Goal: Browse casually: Explore the website without a specific task or goal

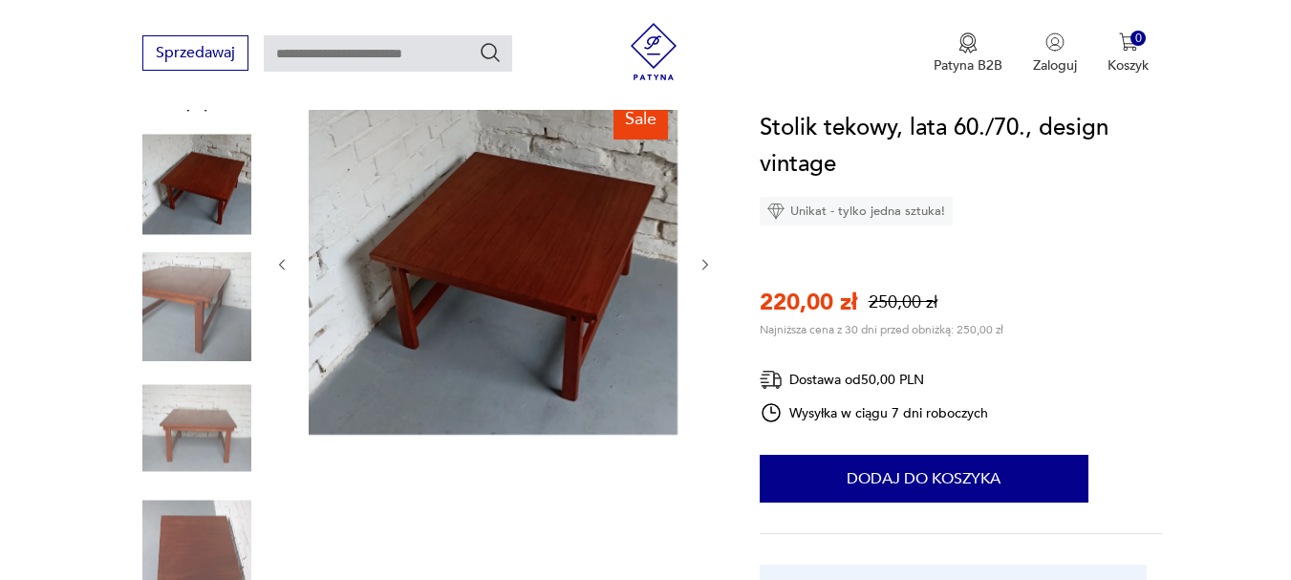
click at [707, 270] on icon "button" at bounding box center [706, 265] width 16 height 16
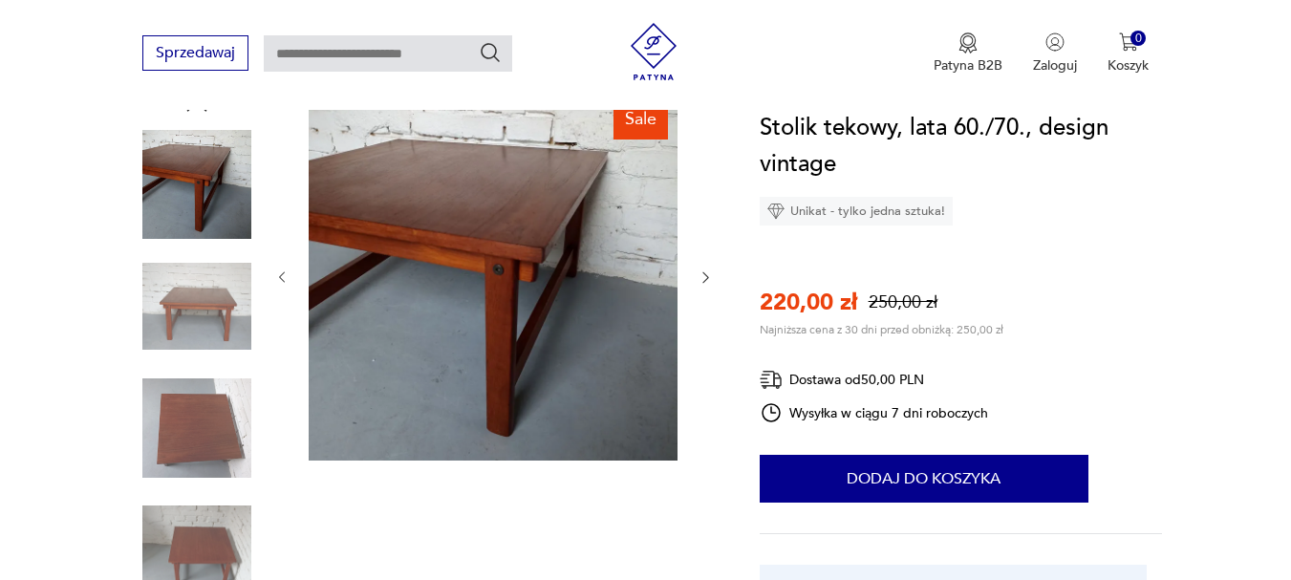
click at [707, 271] on icon "button" at bounding box center [706, 277] width 16 height 16
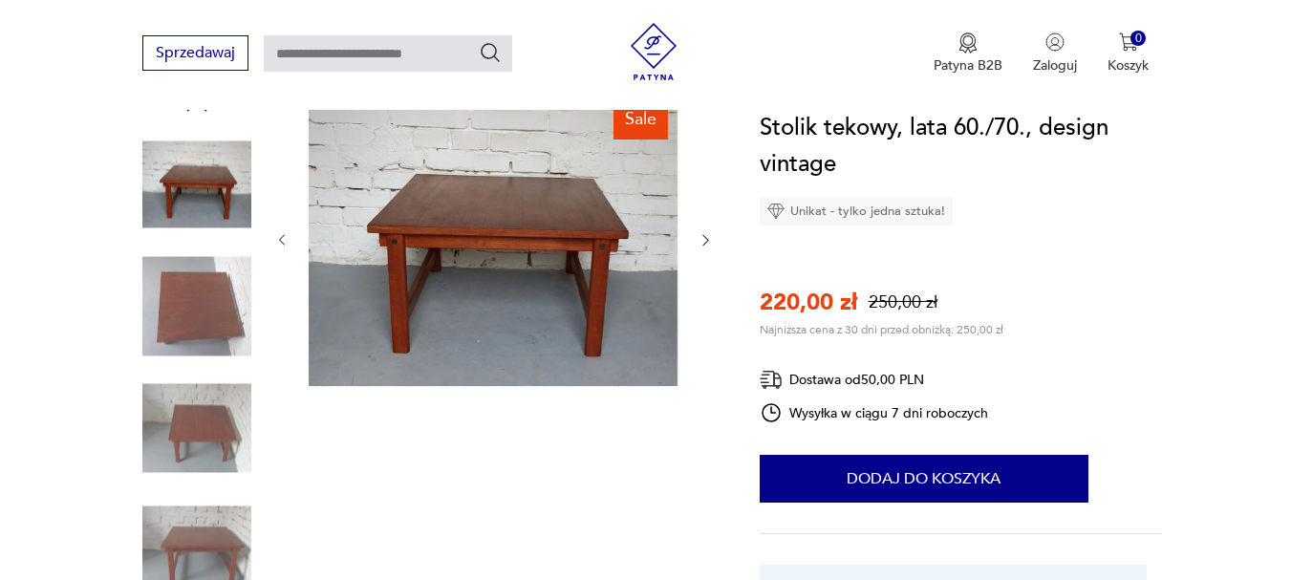
click at [707, 271] on div at bounding box center [494, 240] width 440 height 297
click at [704, 235] on icon "button" at bounding box center [705, 240] width 6 height 11
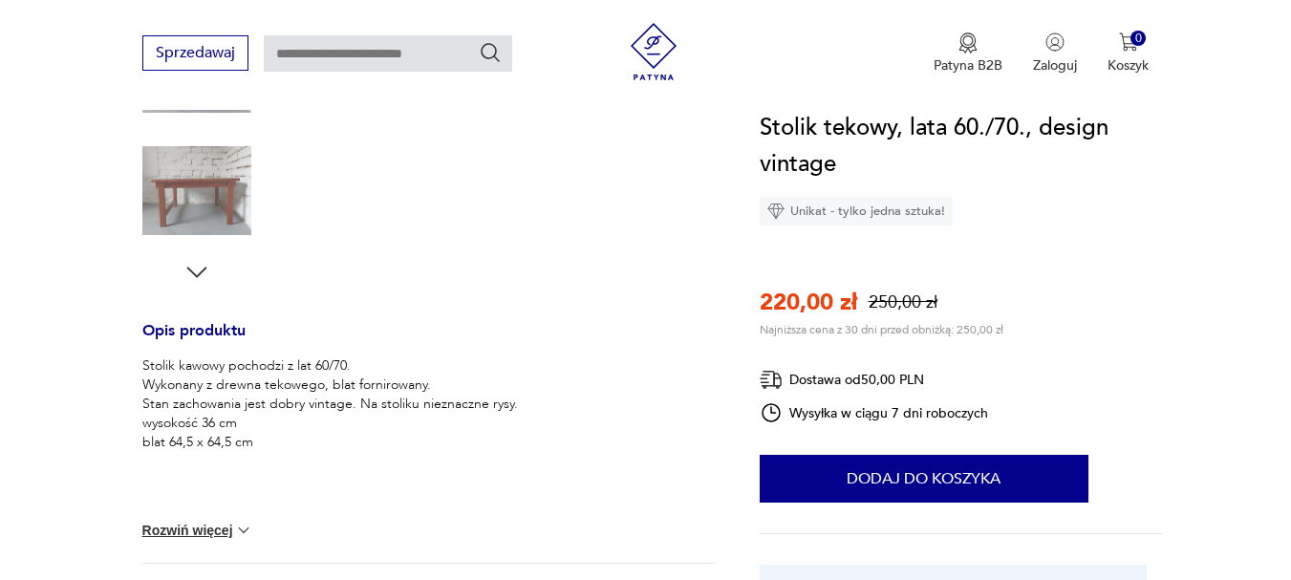
drag, startPoint x: 1304, startPoint y: 76, endPoint x: 1304, endPoint y: 128, distance: 51.6
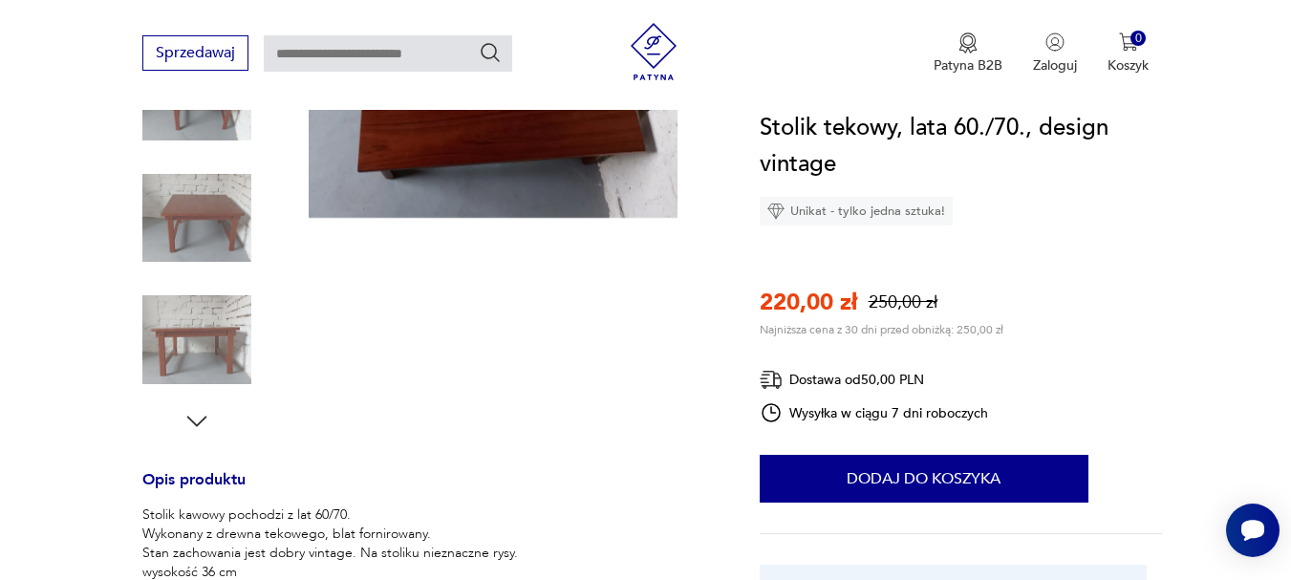
scroll to position [271, 0]
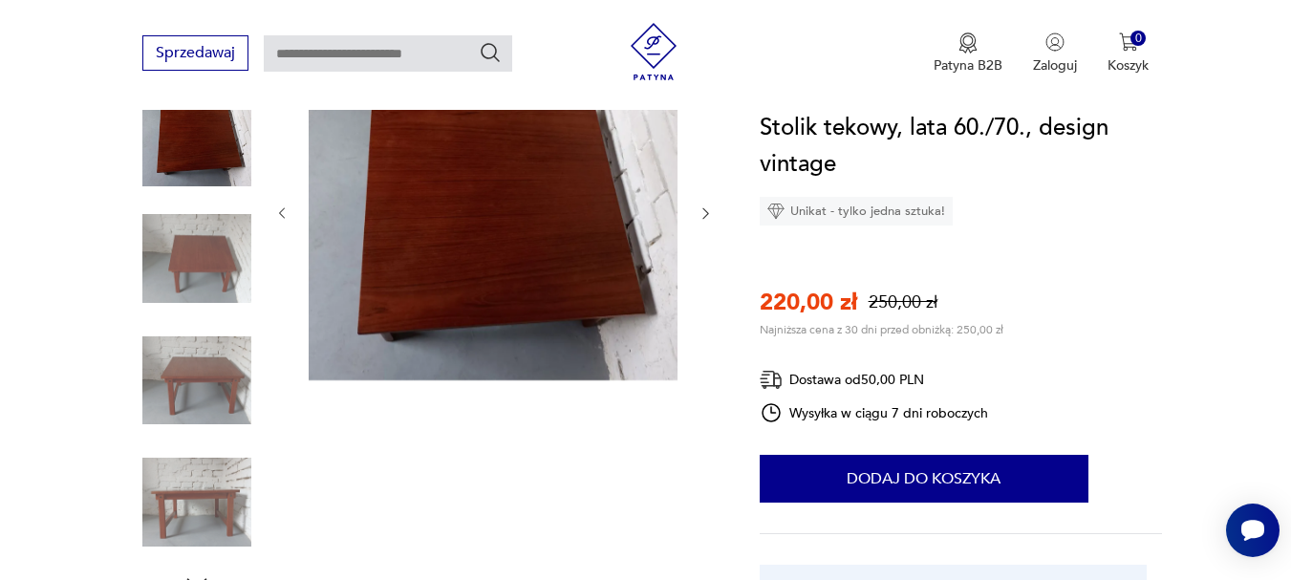
click at [706, 219] on icon "button" at bounding box center [706, 213] width 16 height 16
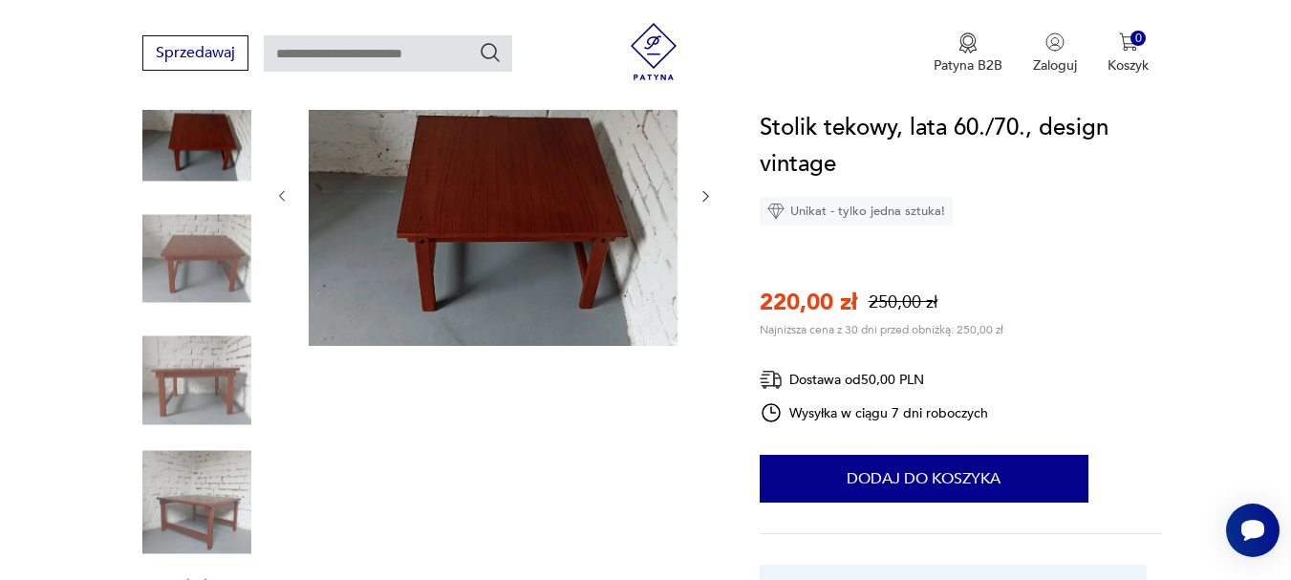
click at [706, 219] on div at bounding box center [494, 196] width 440 height 305
click at [704, 197] on icon "button" at bounding box center [706, 196] width 16 height 16
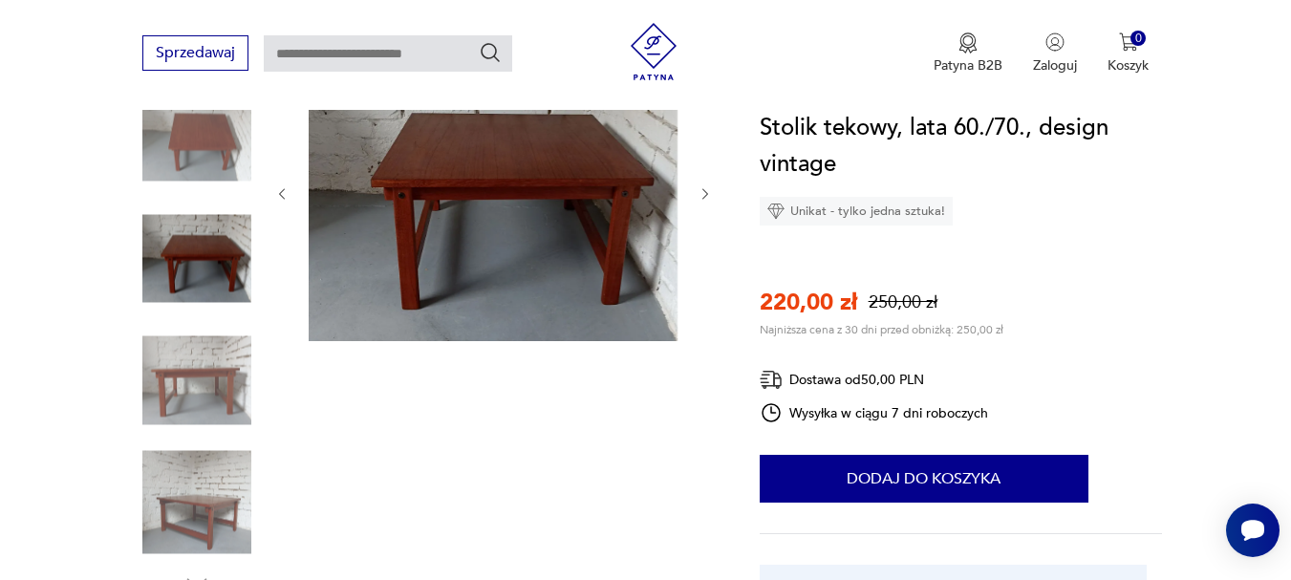
click at [704, 197] on icon "button" at bounding box center [705, 193] width 6 height 11
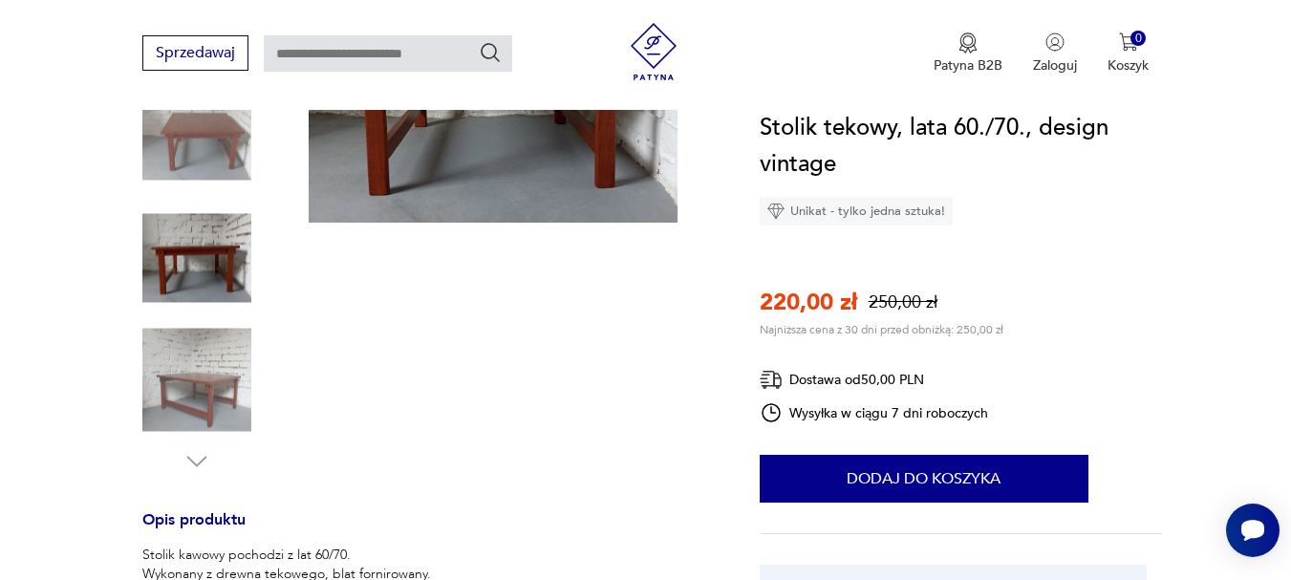
scroll to position [617, 0]
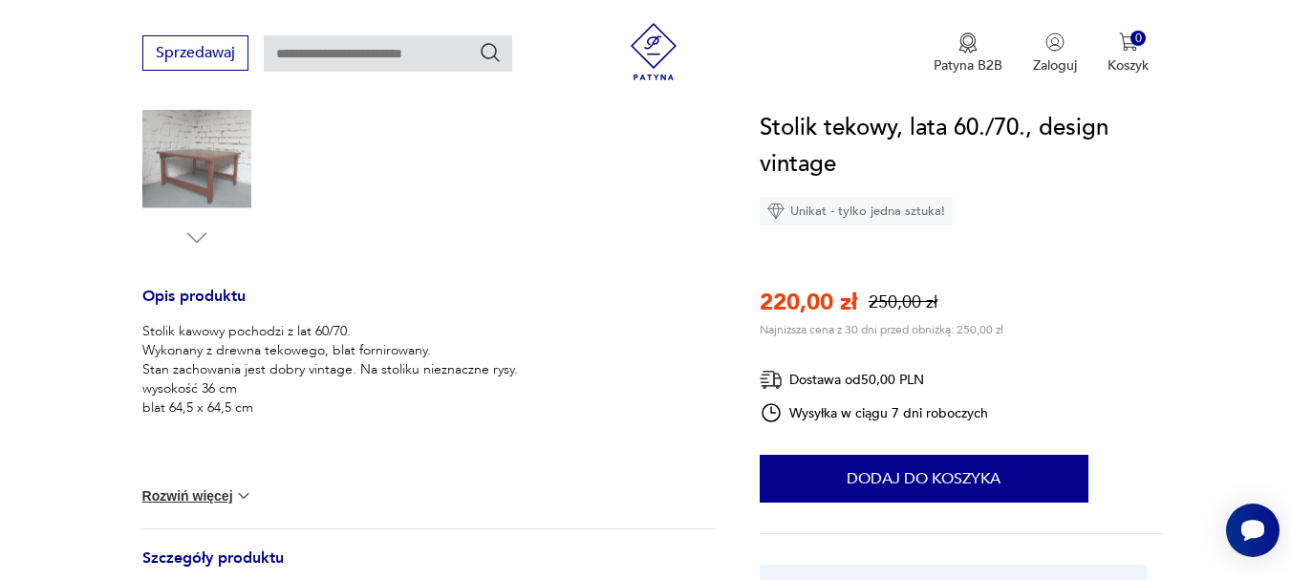
drag, startPoint x: 1288, startPoint y: 158, endPoint x: 1286, endPoint y: 175, distance: 17.3
click at [1286, 175] on section "Sale Opis produktu Stolik kawowy pochodzi z lat 60/70. Wykonany z drewna tekowe…" at bounding box center [645, 280] width 1291 height 1164
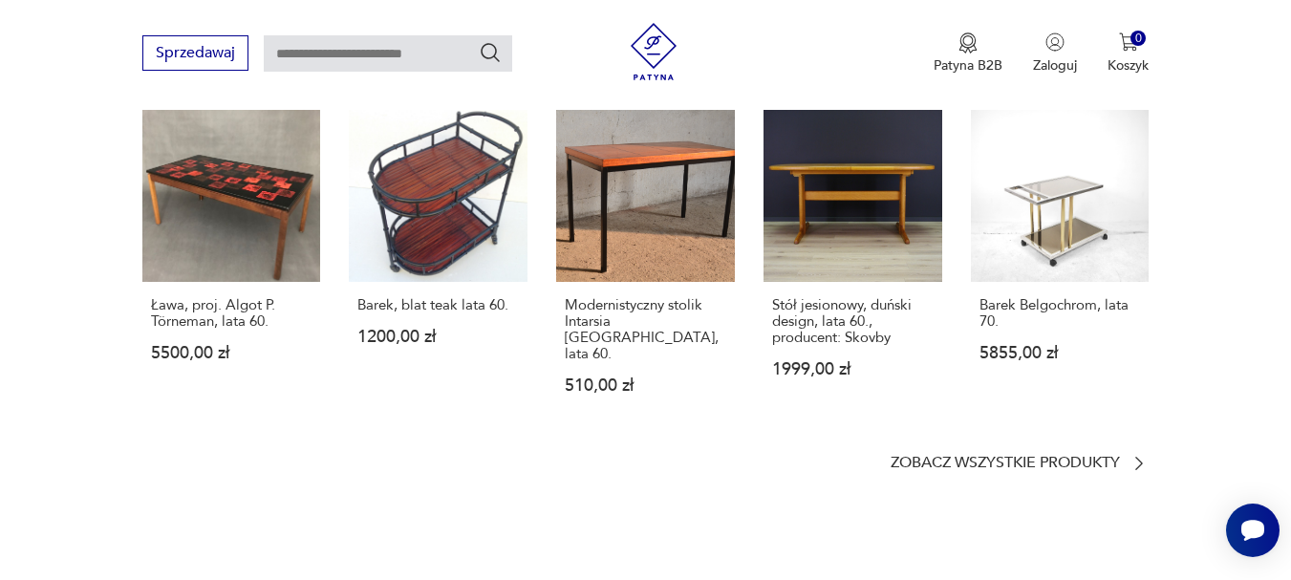
scroll to position [1478, 0]
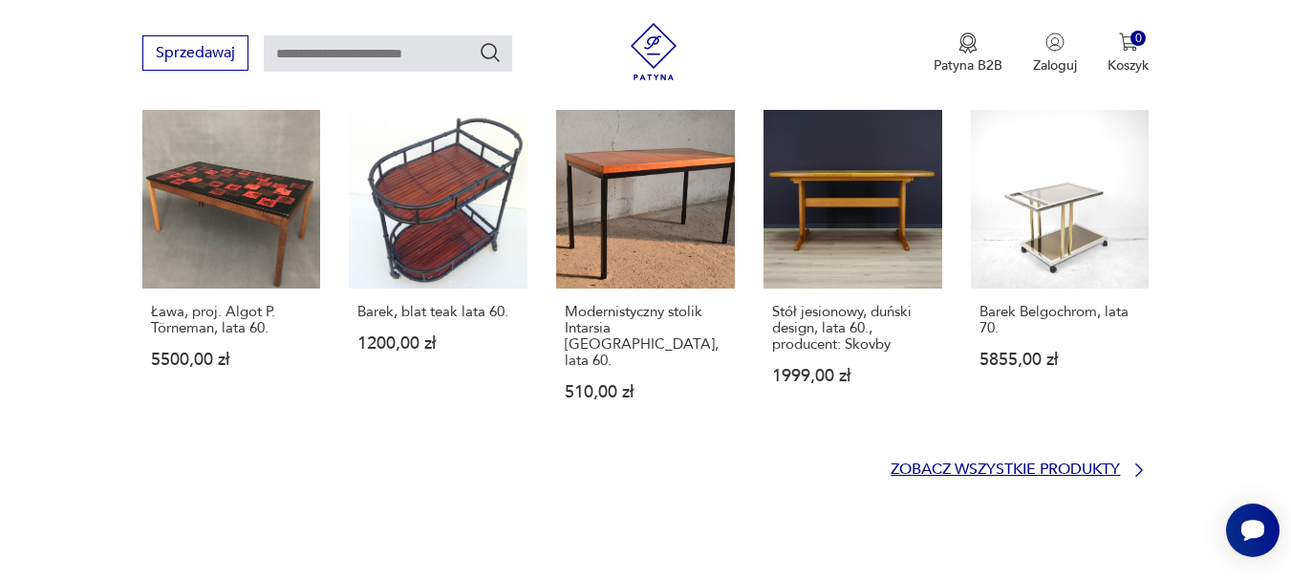
click at [1134, 461] on icon at bounding box center [1138, 470] width 19 height 19
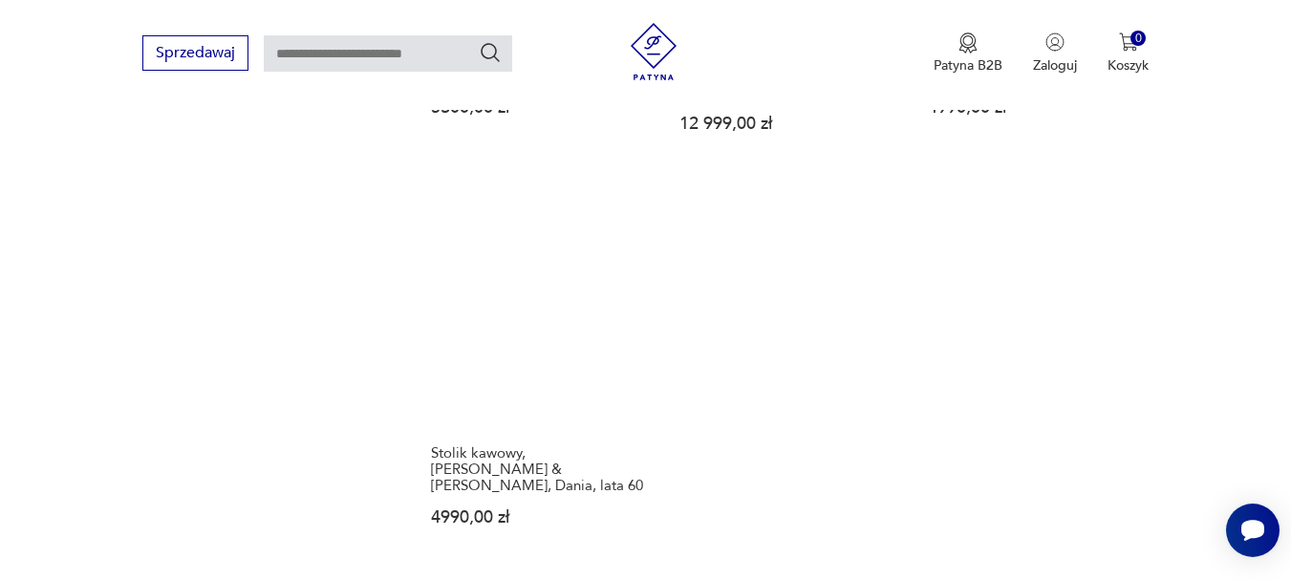
scroll to position [2785, 0]
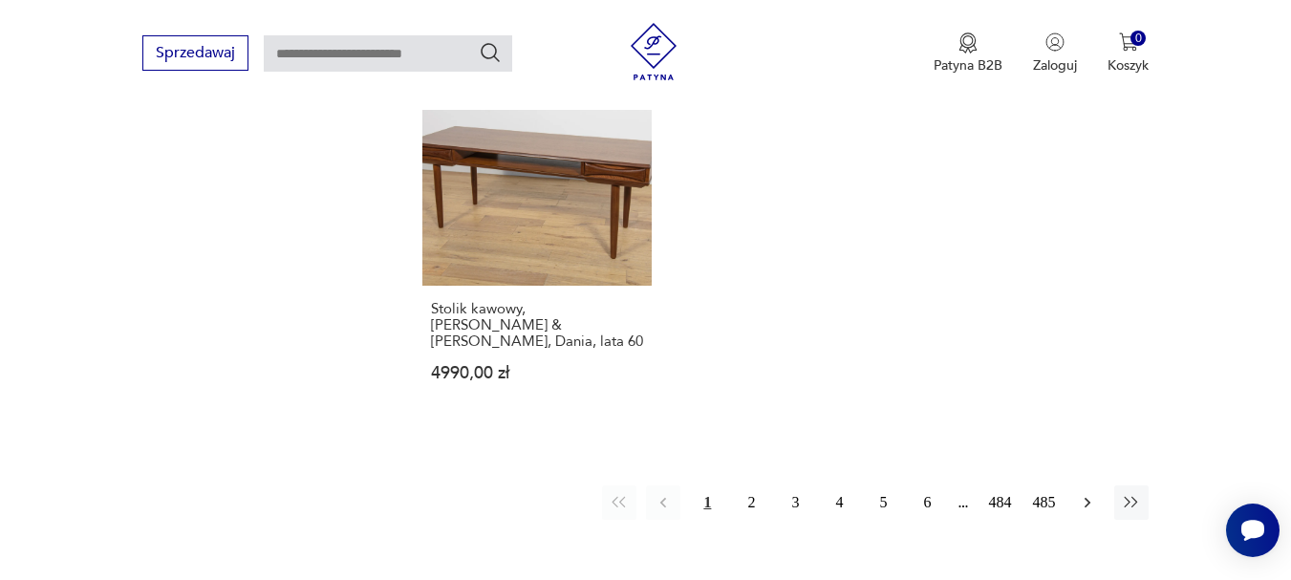
click at [1086, 493] on icon "button" at bounding box center [1087, 502] width 19 height 19
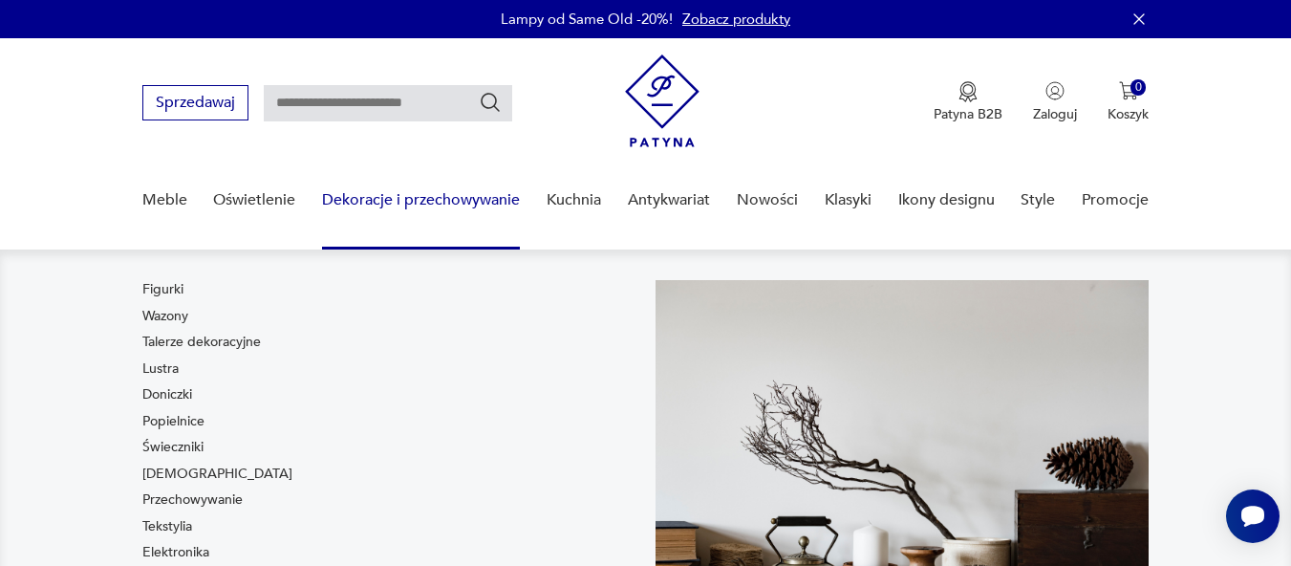
click at [488, 197] on link "Dekoracje i przechowywanie" at bounding box center [421, 200] width 198 height 74
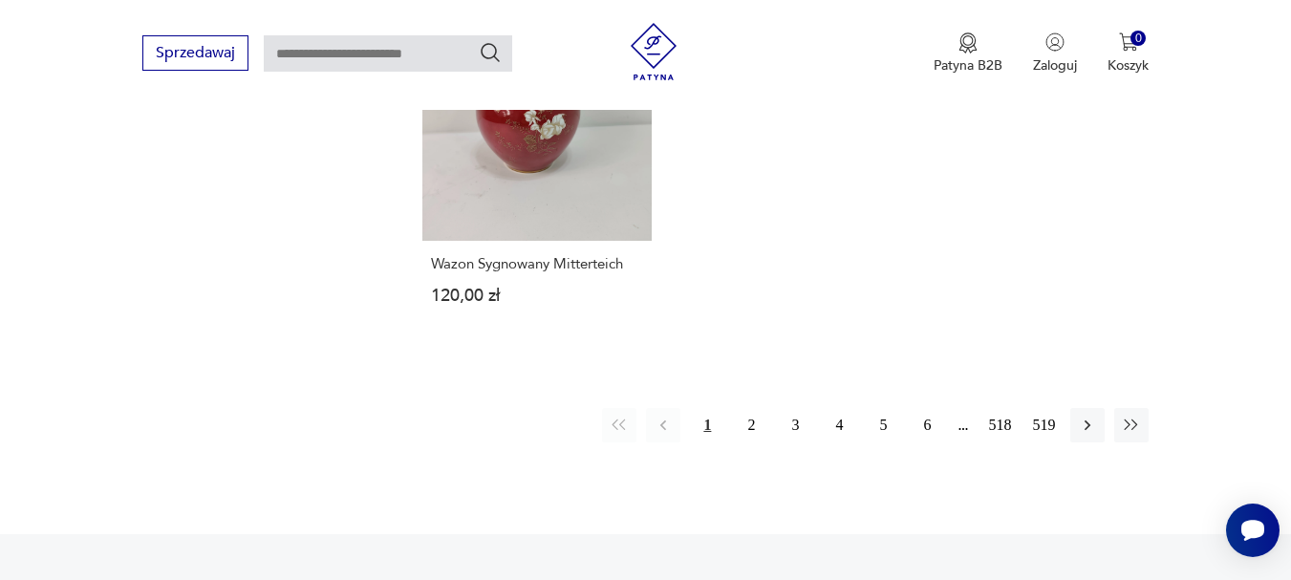
scroll to position [2827, 0]
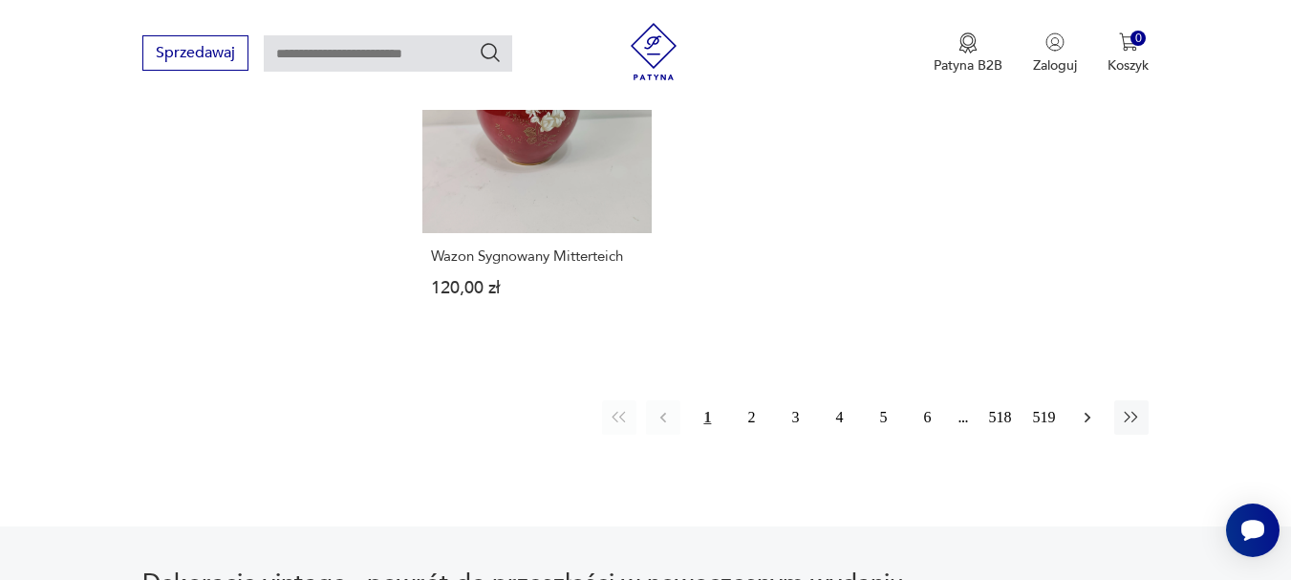
click at [1093, 408] on icon "button" at bounding box center [1087, 417] width 19 height 19
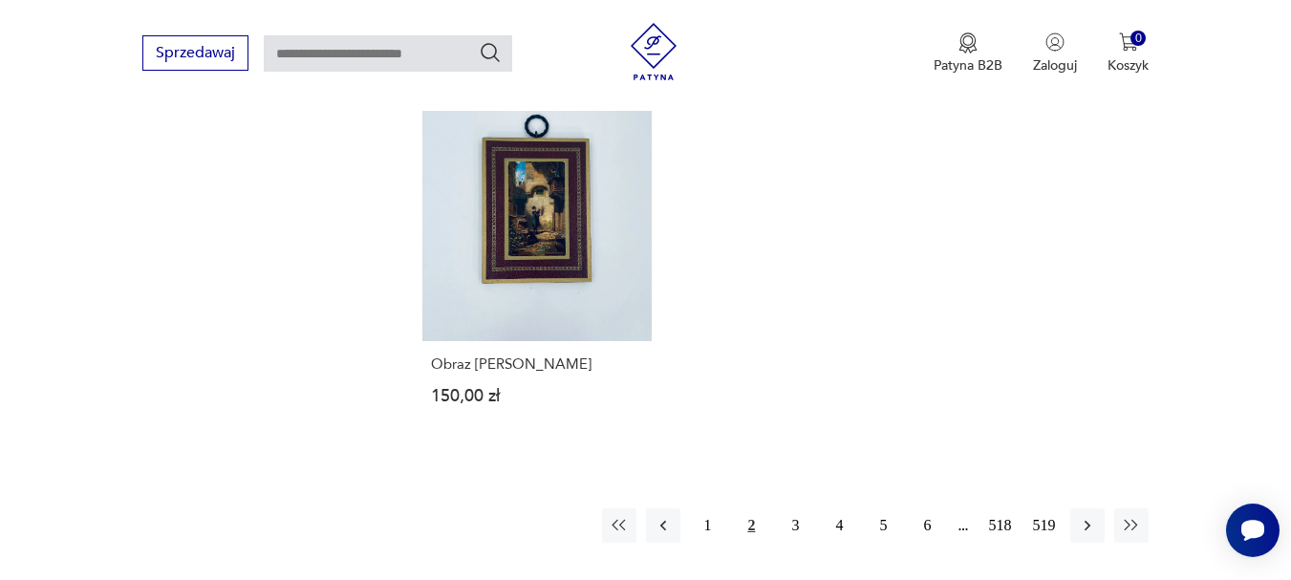
scroll to position [2639, 0]
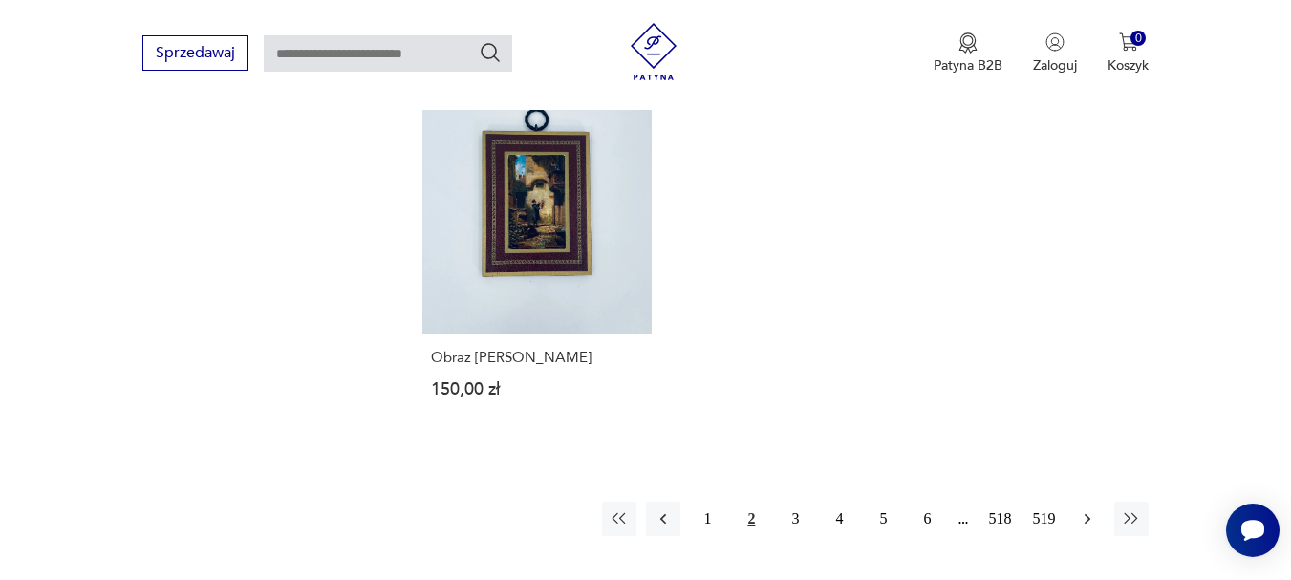
click at [1088, 521] on icon "button" at bounding box center [1087, 518] width 19 height 19
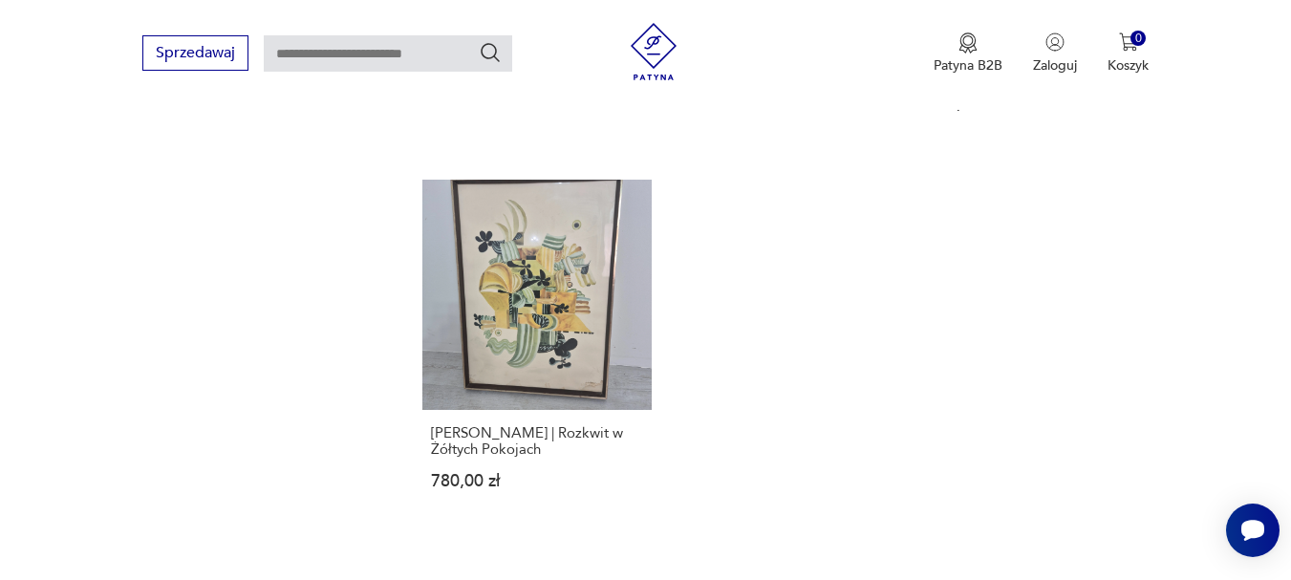
scroll to position [2762, 0]
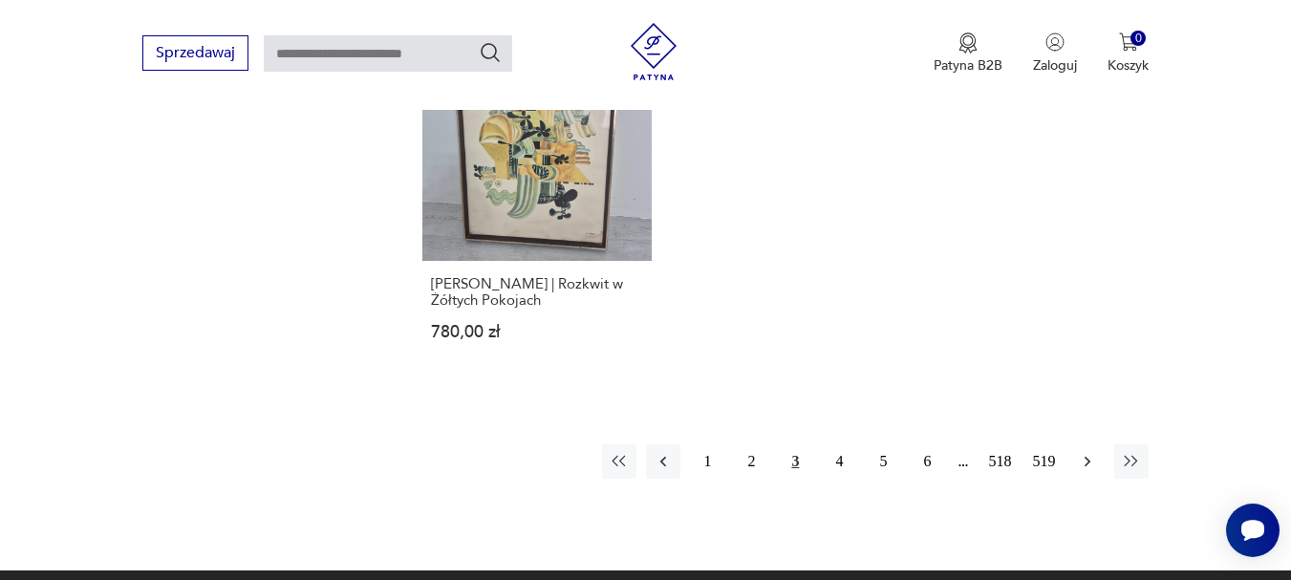
click at [1087, 456] on icon "button" at bounding box center [1088, 461] width 6 height 11
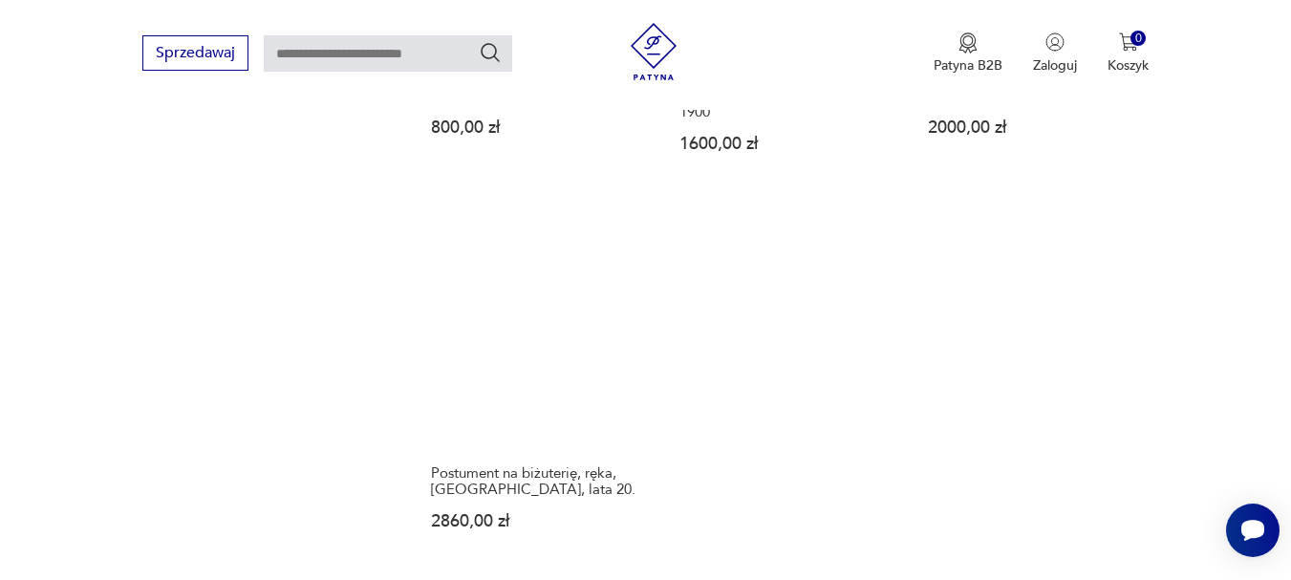
scroll to position [2730, 0]
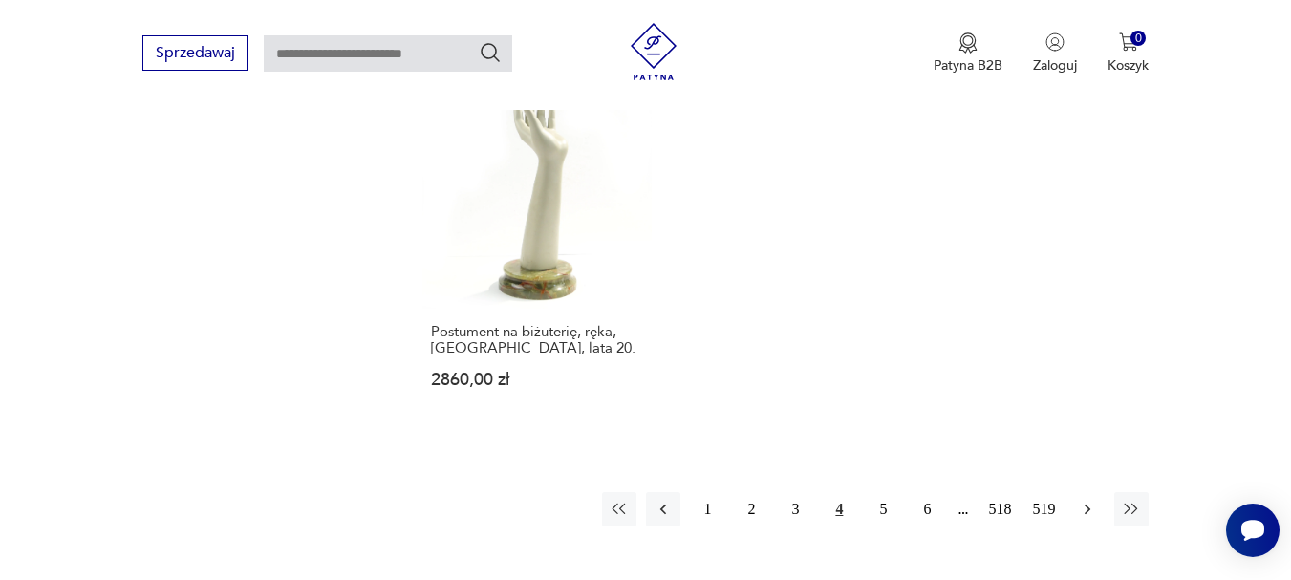
click at [1088, 504] on icon "button" at bounding box center [1088, 509] width 6 height 11
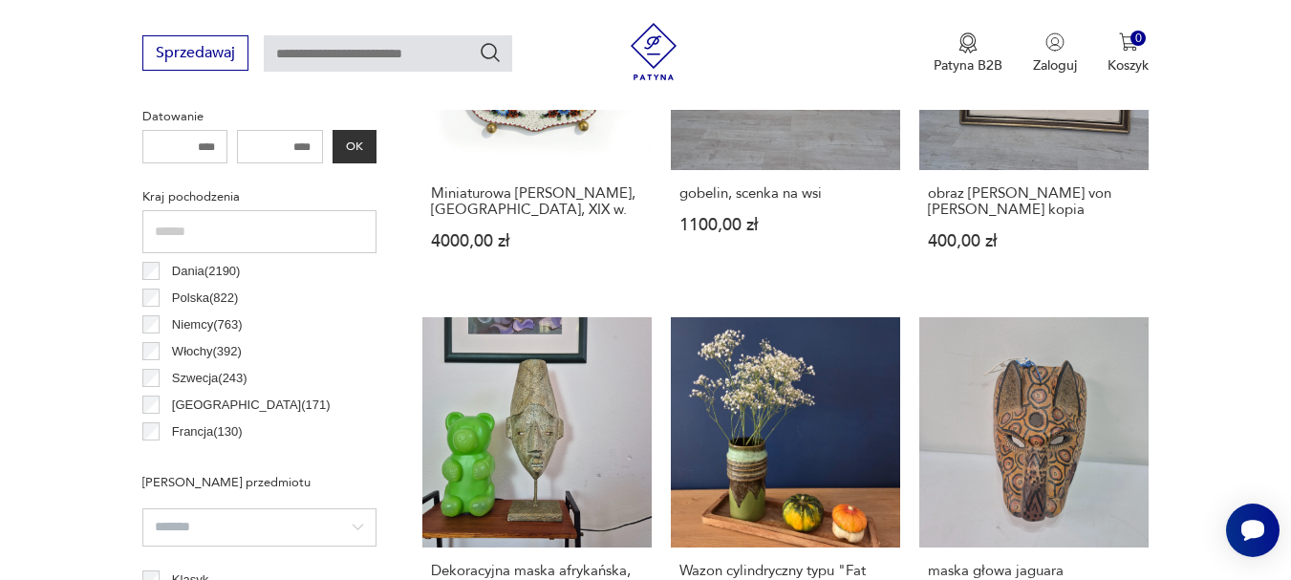
scroll to position [1029, 0]
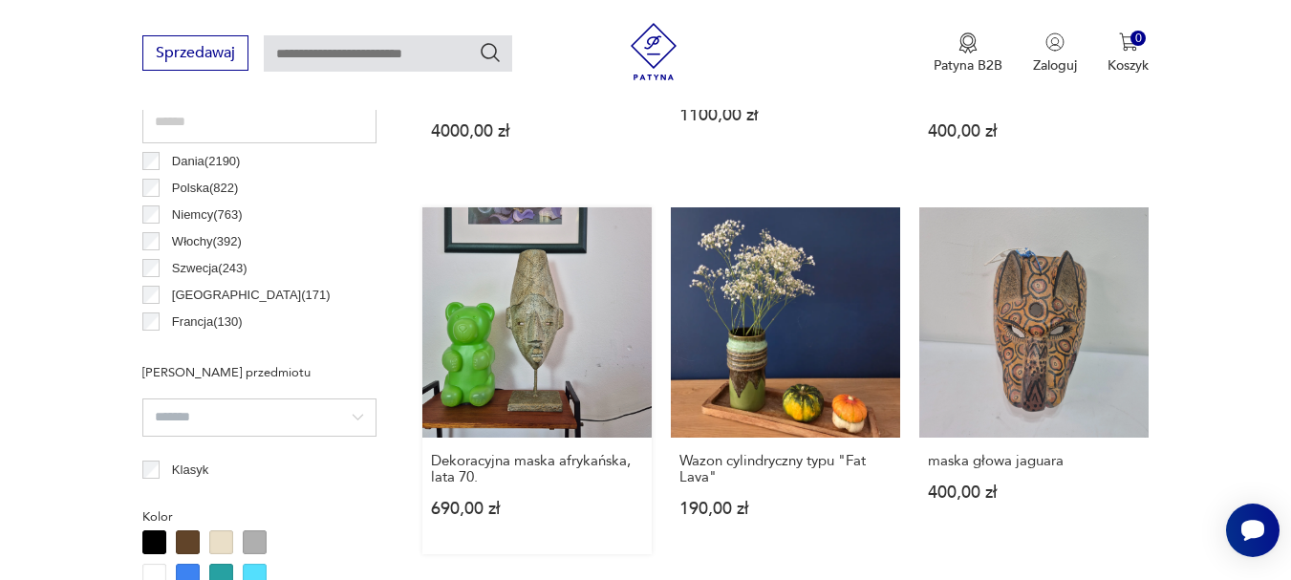
click at [552, 302] on link "Dekoracyjna maska afrykańska, lata 70. 690,00 zł" at bounding box center [536, 380] width 229 height 346
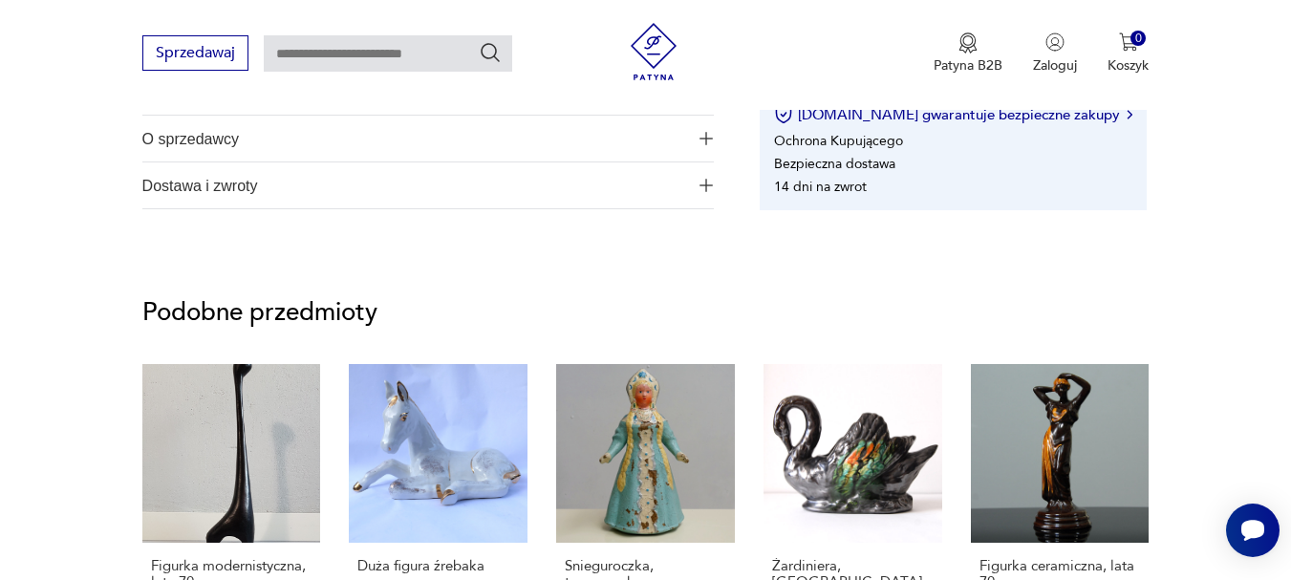
scroll to position [1173, 0]
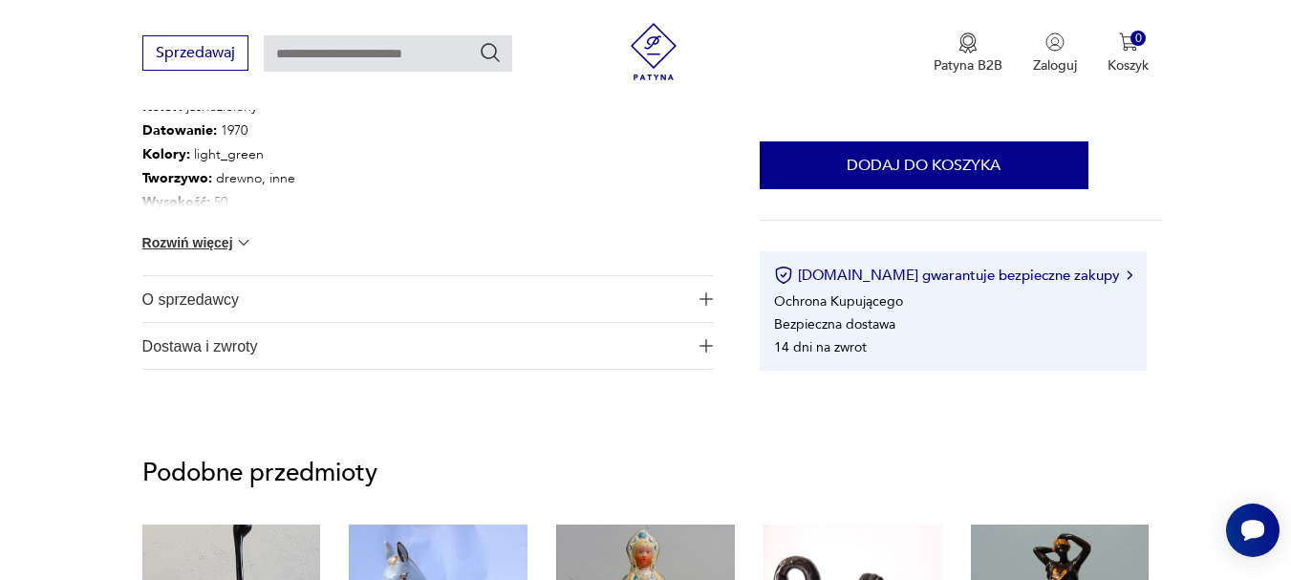
click at [712, 296] on img "button" at bounding box center [705, 298] width 13 height 13
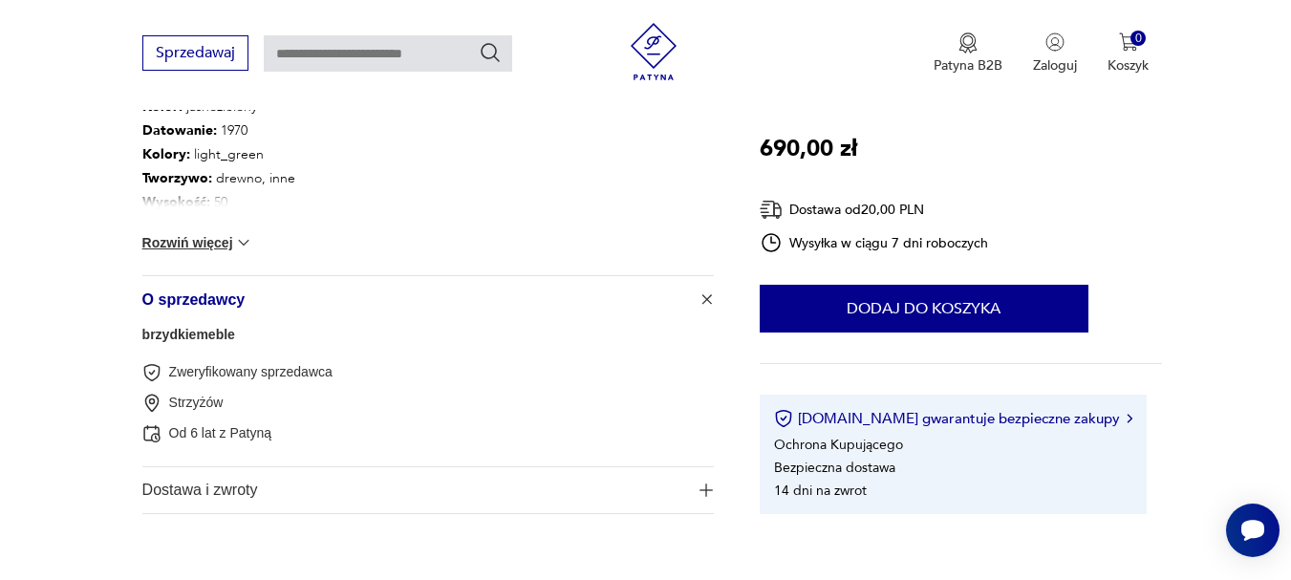
click at [208, 331] on link "brzydkiemeble" at bounding box center [188, 334] width 93 height 15
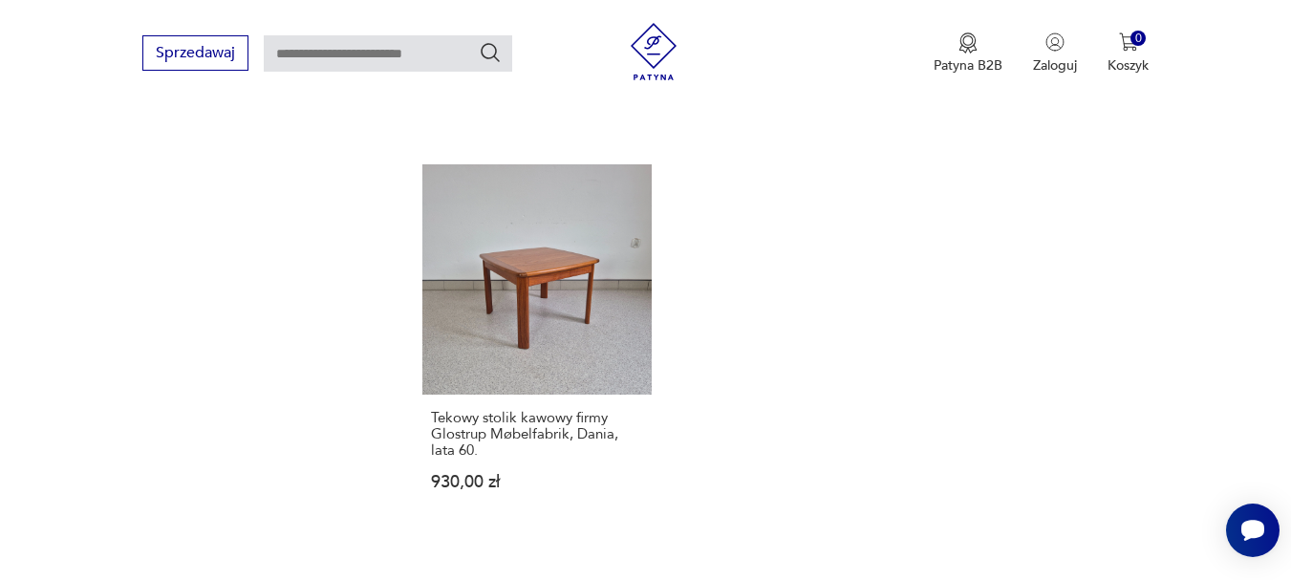
scroll to position [2731, 0]
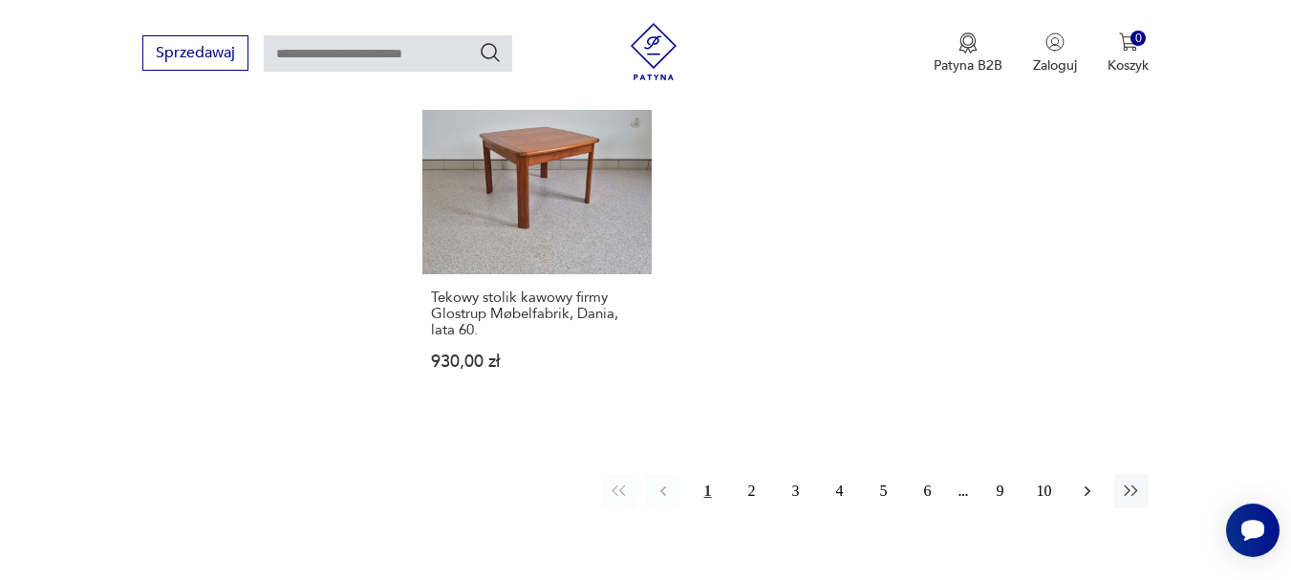
click at [1079, 482] on icon "button" at bounding box center [1087, 491] width 19 height 19
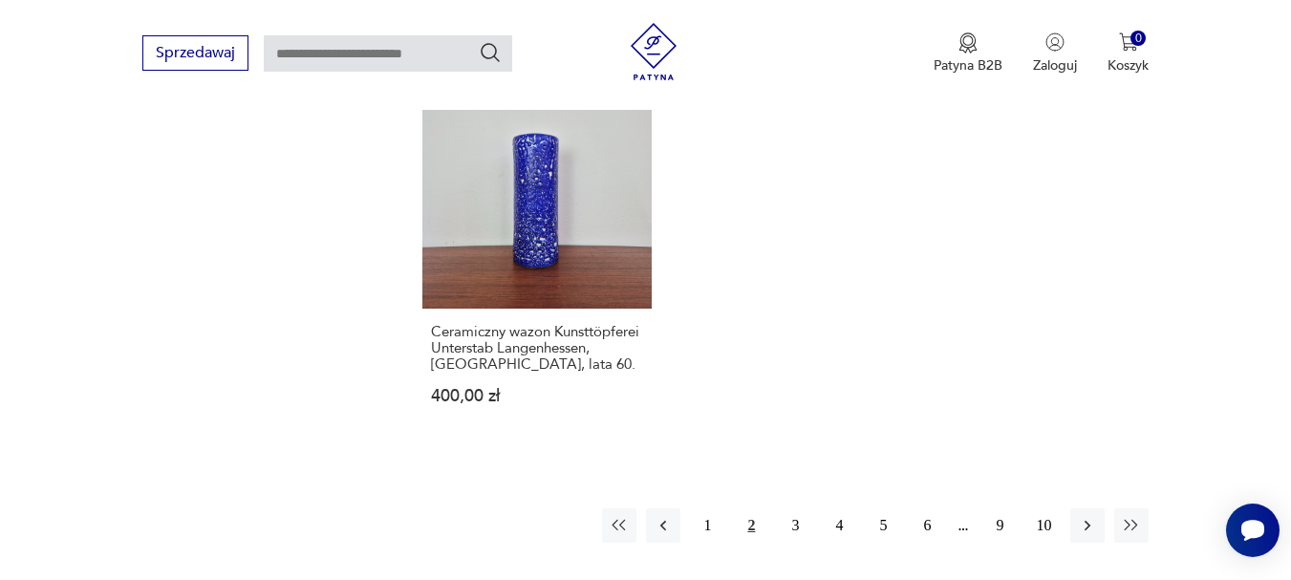
scroll to position [2629, 0]
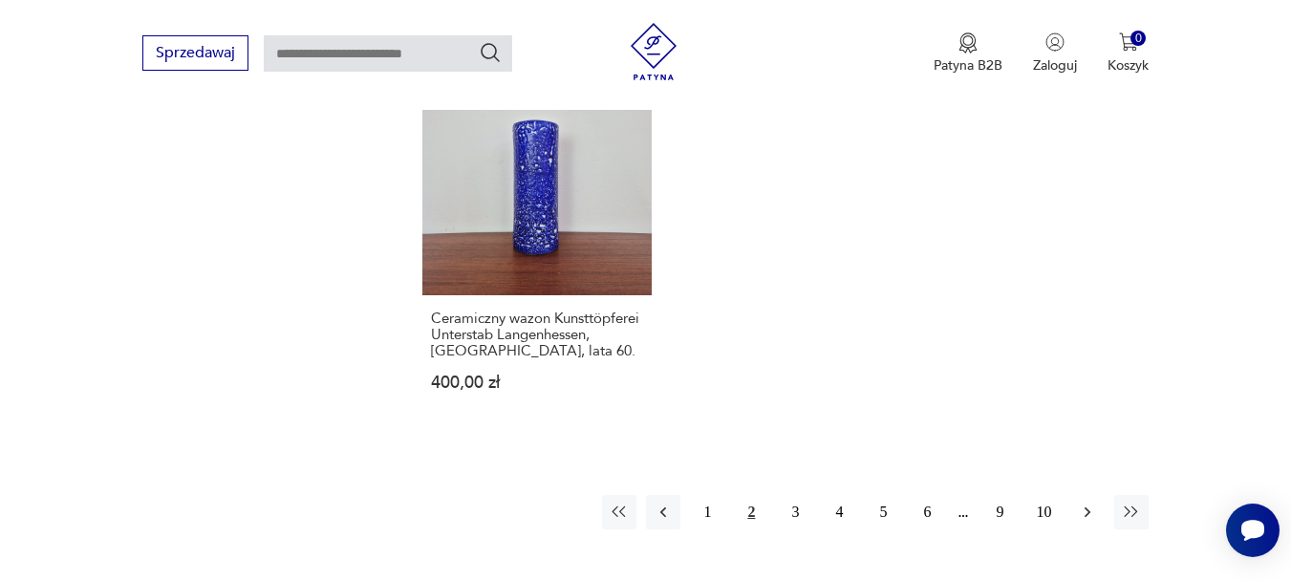
click at [1088, 506] on icon "button" at bounding box center [1088, 511] width 6 height 11
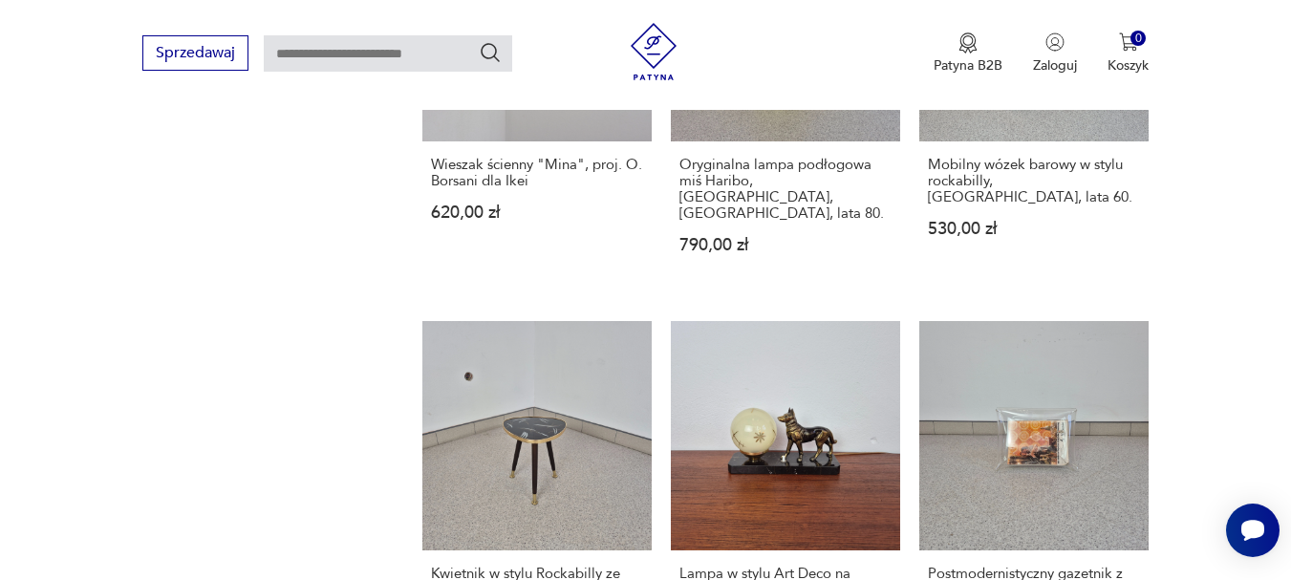
scroll to position [1693, 0]
